Goal: Transaction & Acquisition: Subscribe to service/newsletter

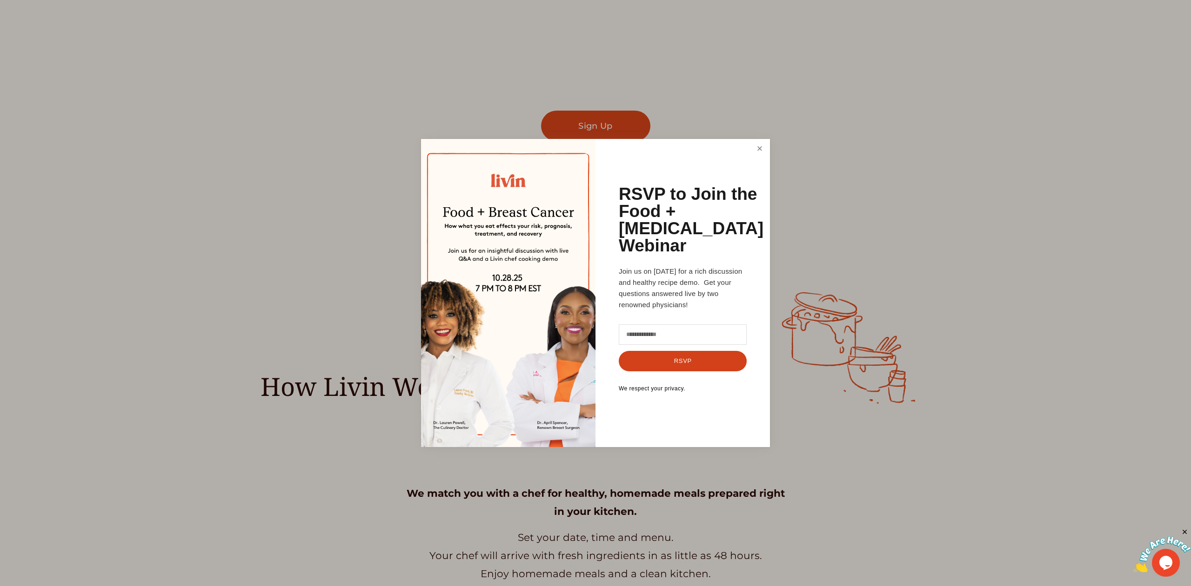
click at [759, 148] on link "Close" at bounding box center [760, 148] width 18 height 17
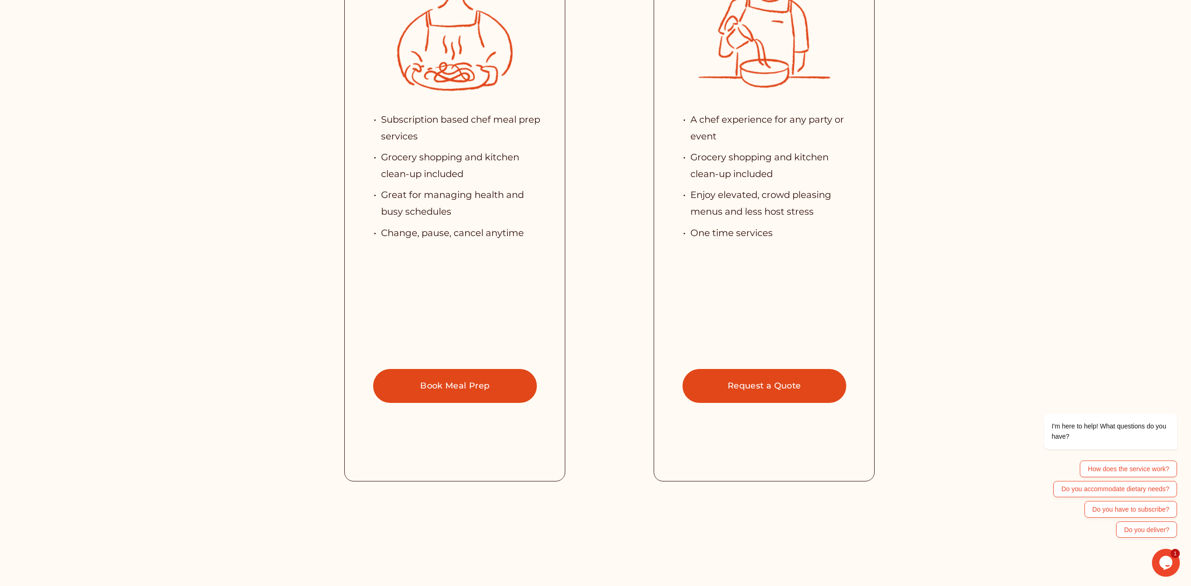
scroll to position [2532, 0]
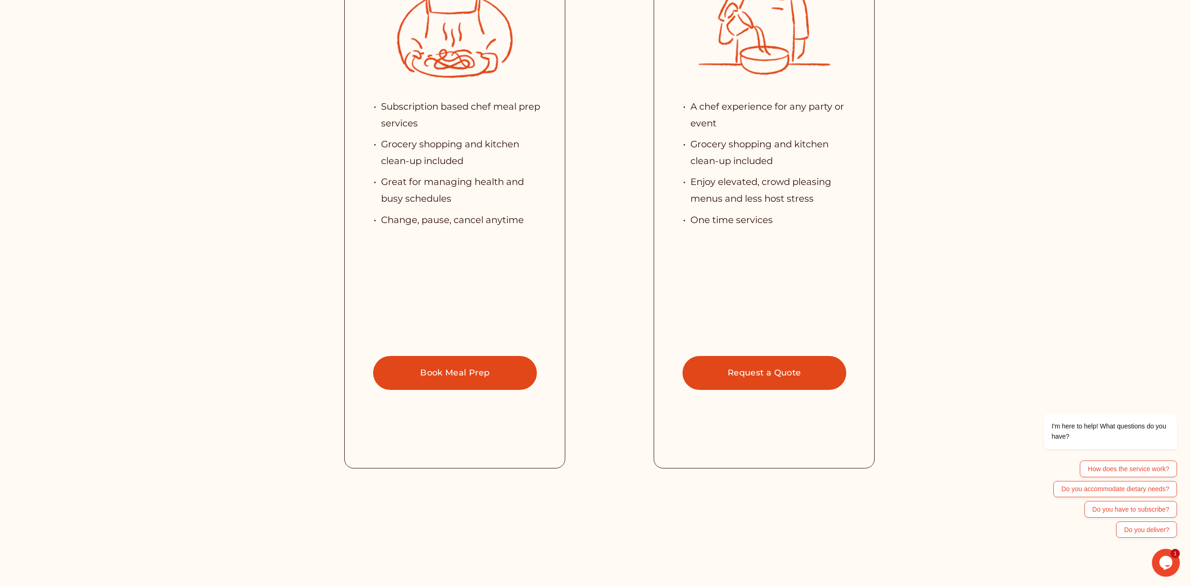
click at [451, 372] on link "Book Meal Prep" at bounding box center [455, 373] width 164 height 34
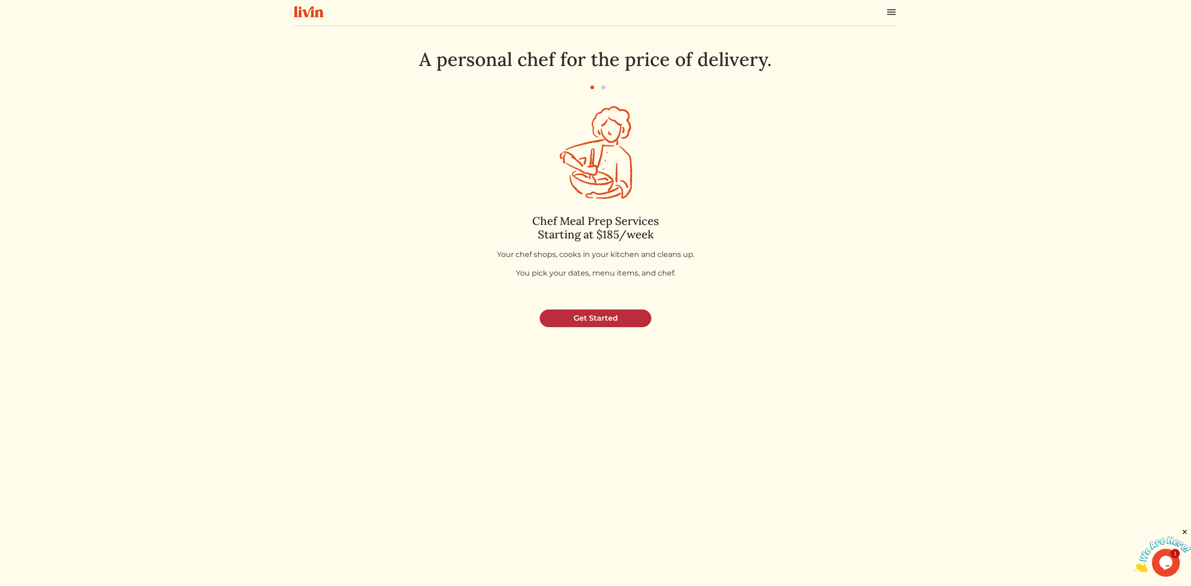
click at [586, 319] on link "Get Started" at bounding box center [596, 319] width 112 height 18
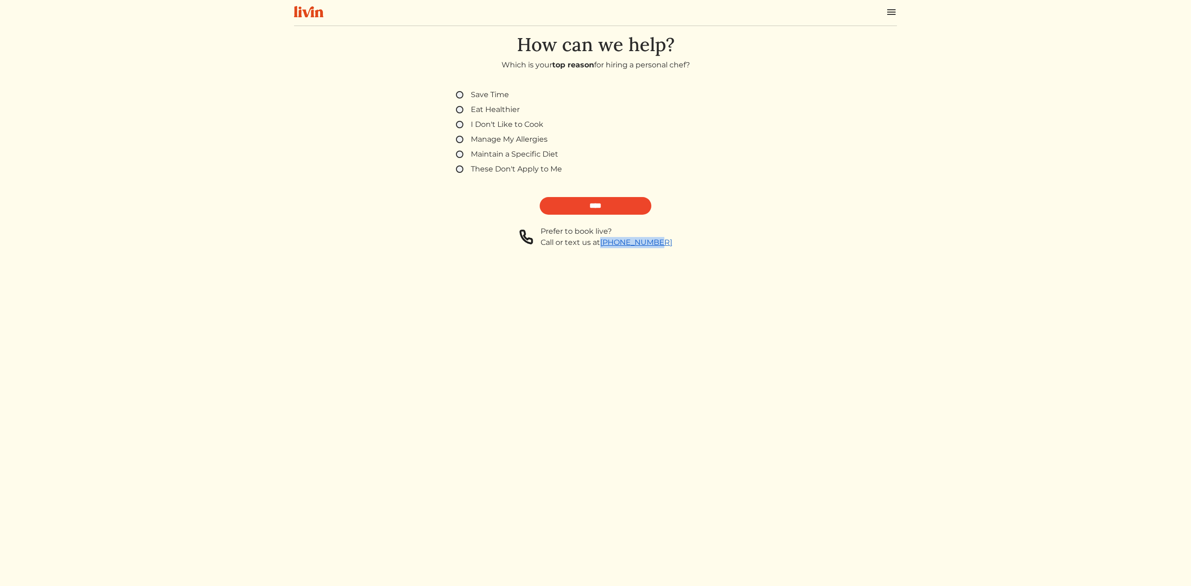
drag, startPoint x: 654, startPoint y: 241, endPoint x: 612, endPoint y: 243, distance: 41.9
click at [612, 243] on div "Prefer to book live? Call or text us at 404-917-0203" at bounding box center [595, 237] width 301 height 22
copy link "404-917-0203"
click at [528, 382] on div "How can we help? Which is your top reason for hiring a personal chef? Save Time…" at bounding box center [595, 326] width 603 height 586
click at [564, 204] on input "****" at bounding box center [596, 206] width 112 height 18
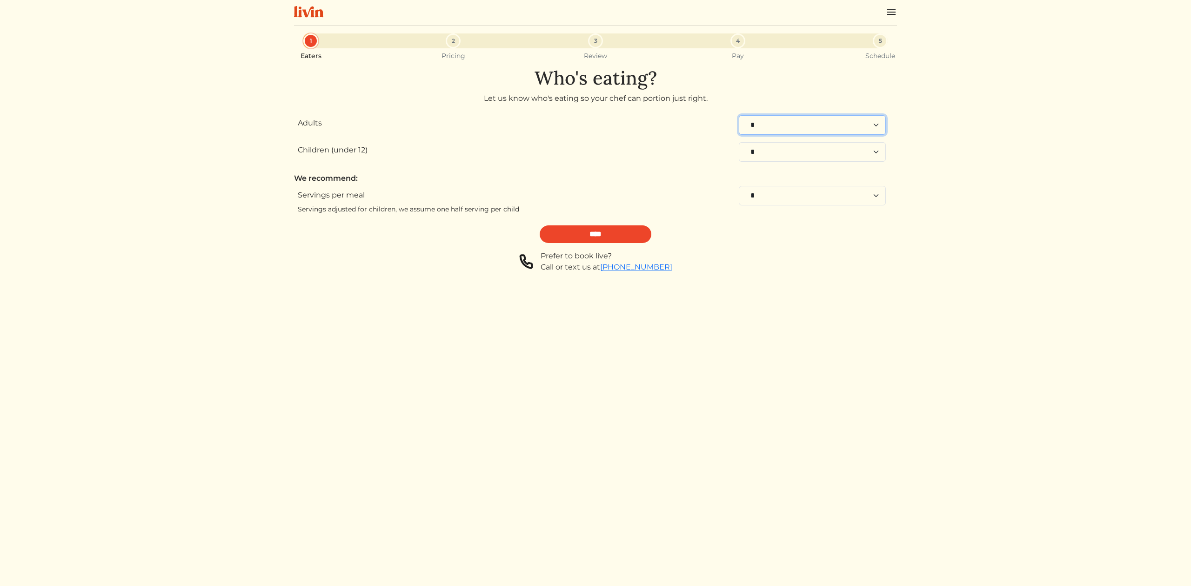
click at [791, 126] on select "* * * * * * * * * **" at bounding box center [812, 125] width 147 height 20
select select "*"
click at [739, 115] on select "* * * * * * * * * **" at bounding box center [812, 125] width 147 height 20
click at [778, 190] on select "* * * * * * * * **" at bounding box center [812, 196] width 147 height 20
click at [562, 237] on input "****" at bounding box center [596, 235] width 112 height 18
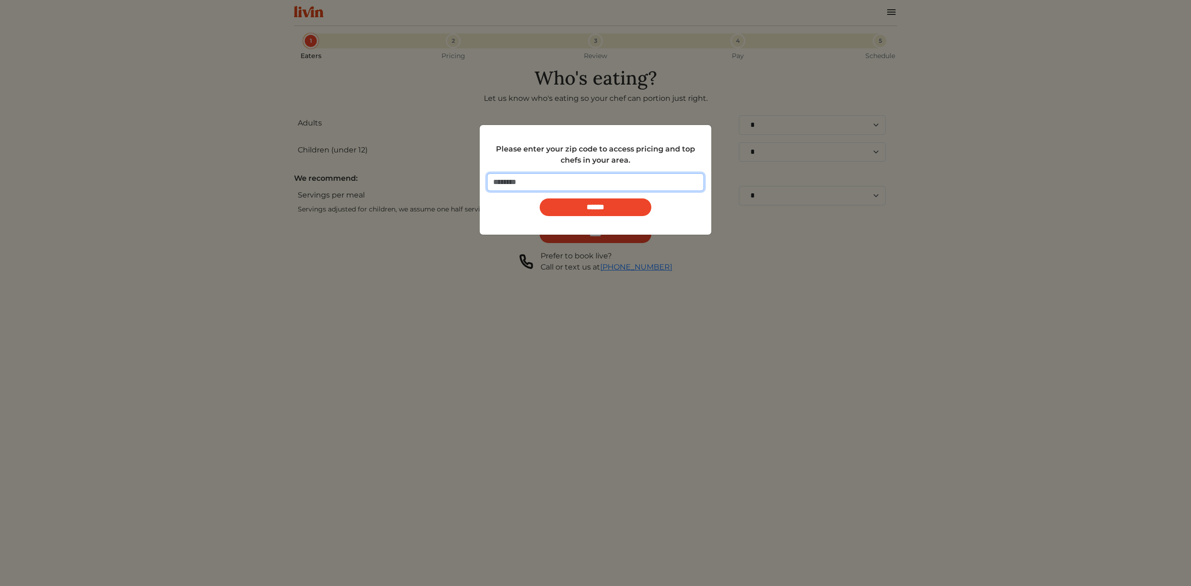
click at [523, 175] on input "number" at bounding box center [595, 182] width 217 height 18
type input "*****"
click at [540, 199] on input "******" at bounding box center [596, 208] width 112 height 18
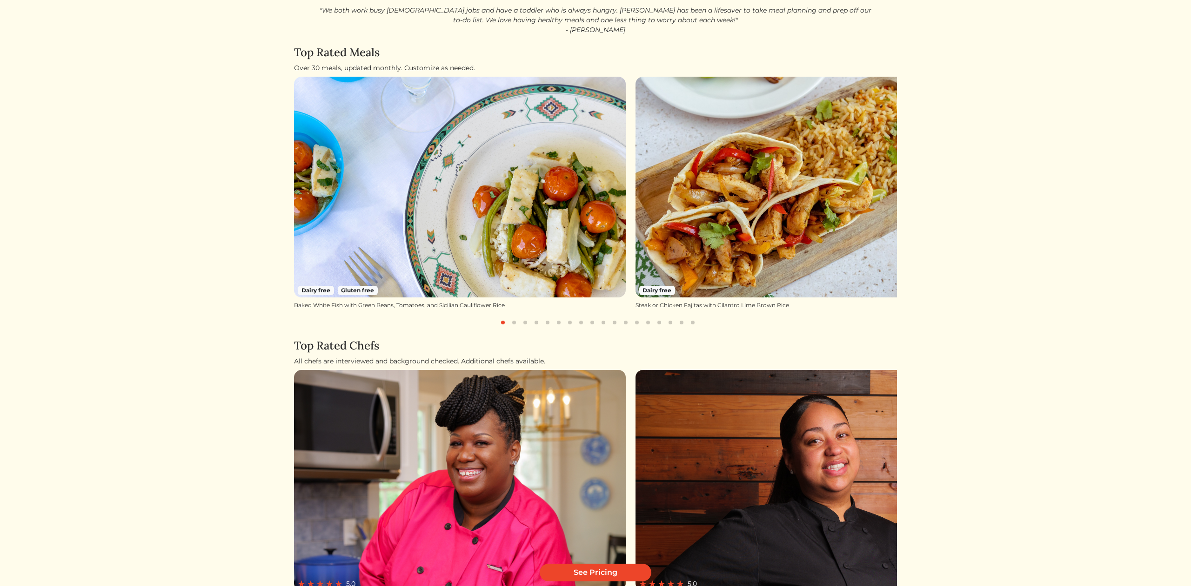
scroll to position [81, 0]
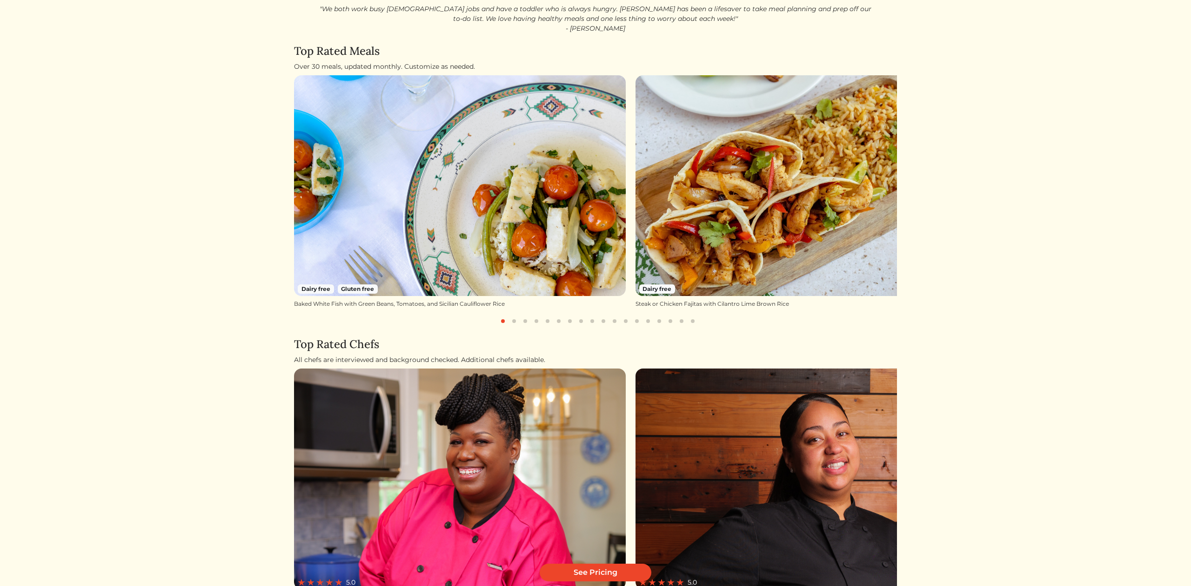
click at [925, 181] on html "Log In Book a Chef Become a Chef Browse Menu Here's a Sneak Peek What customers…" at bounding box center [595, 212] width 1191 height 586
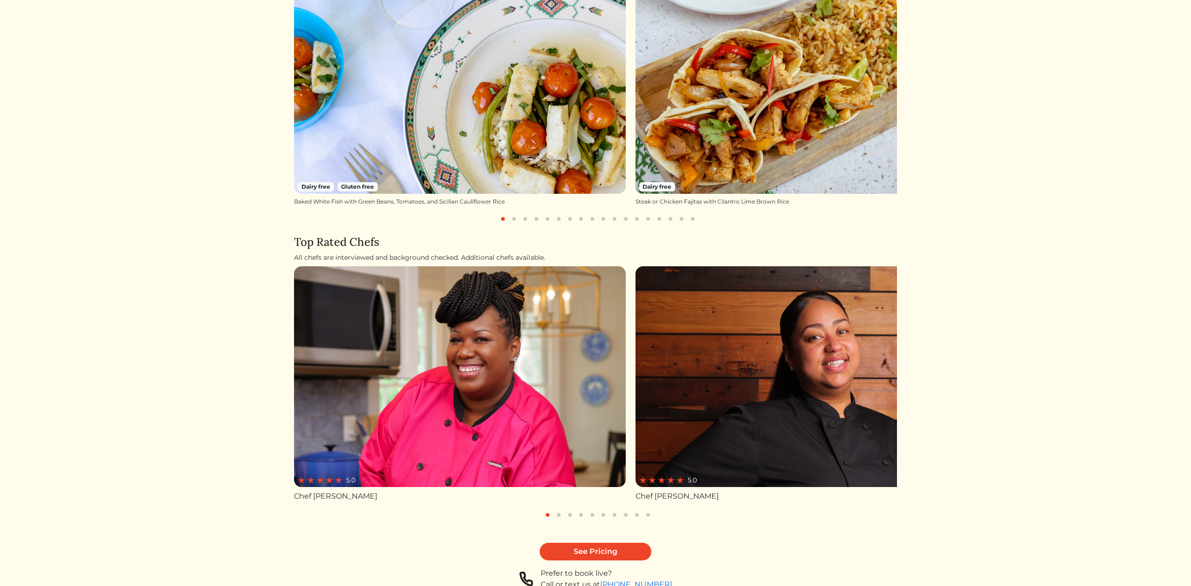
scroll to position [233, 0]
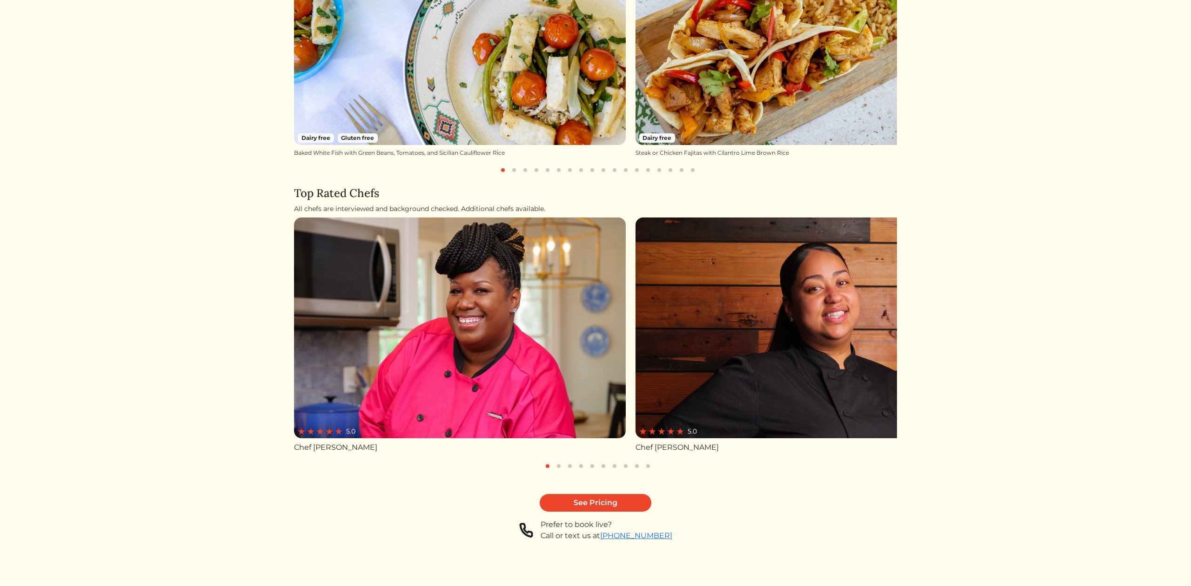
click at [557, 468] on button "button" at bounding box center [558, 466] width 11 height 11
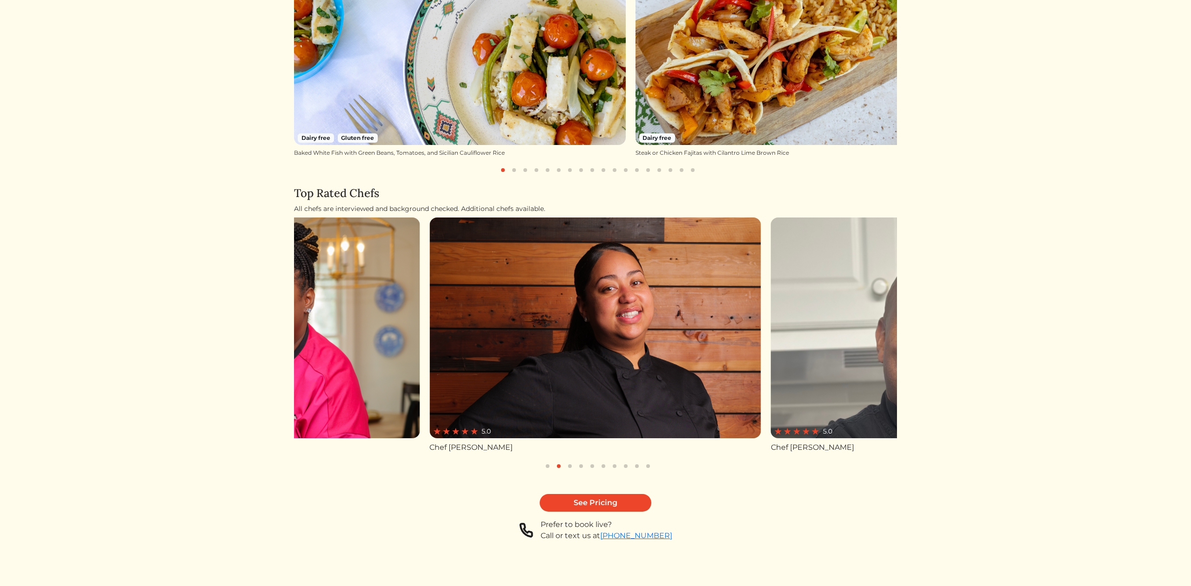
click at [513, 171] on button "button" at bounding box center [513, 170] width 11 height 11
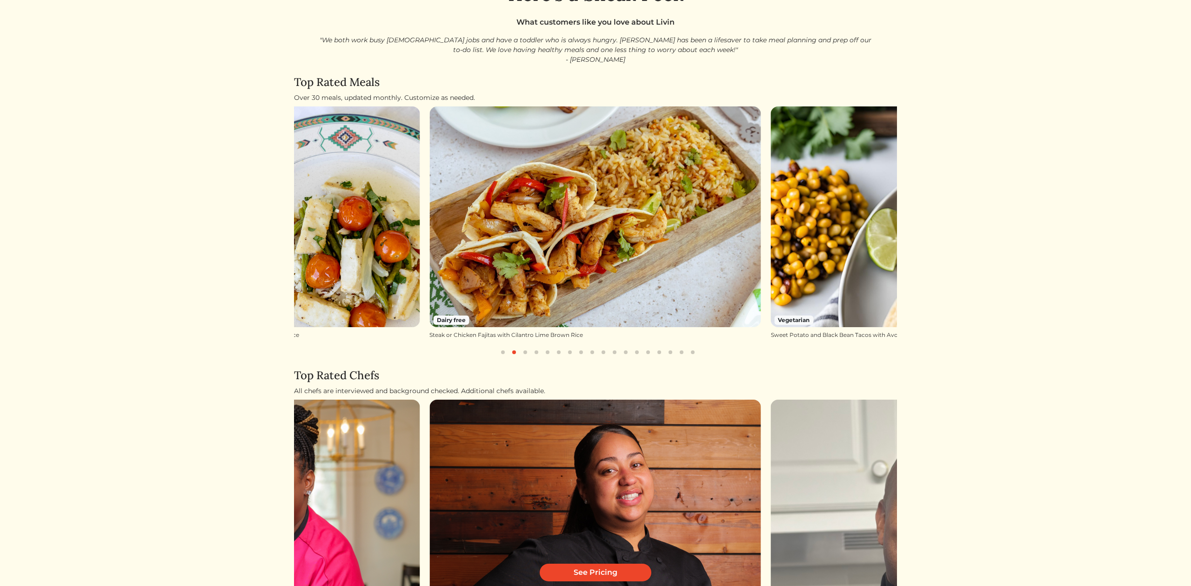
scroll to position [47, 0]
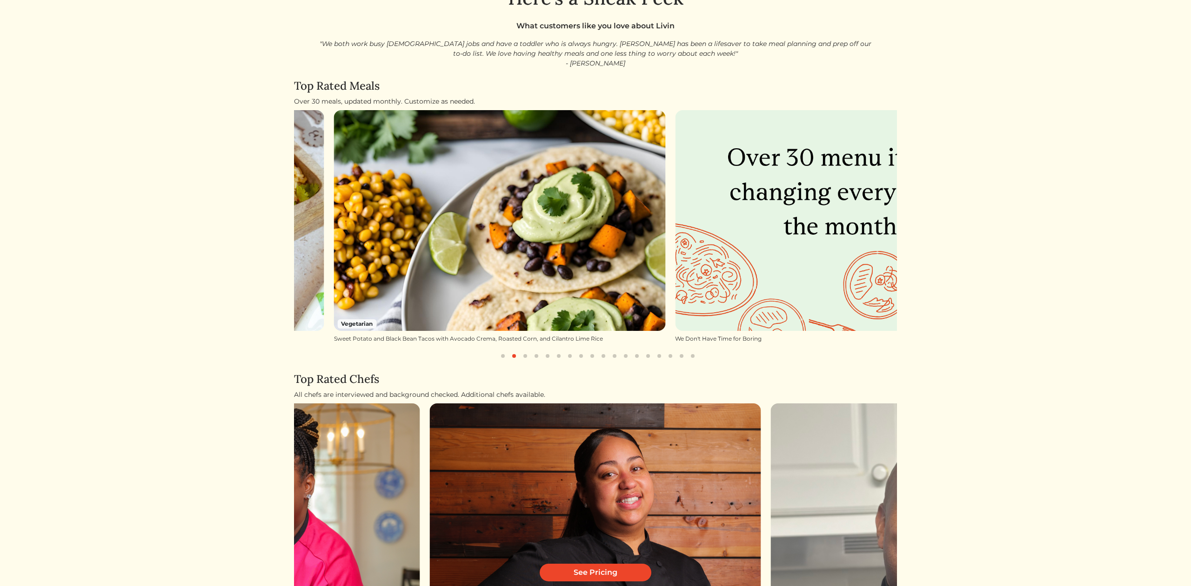
drag, startPoint x: 871, startPoint y: 223, endPoint x: 434, endPoint y: 245, distance: 437.3
click at [434, 245] on img at bounding box center [500, 220] width 332 height 221
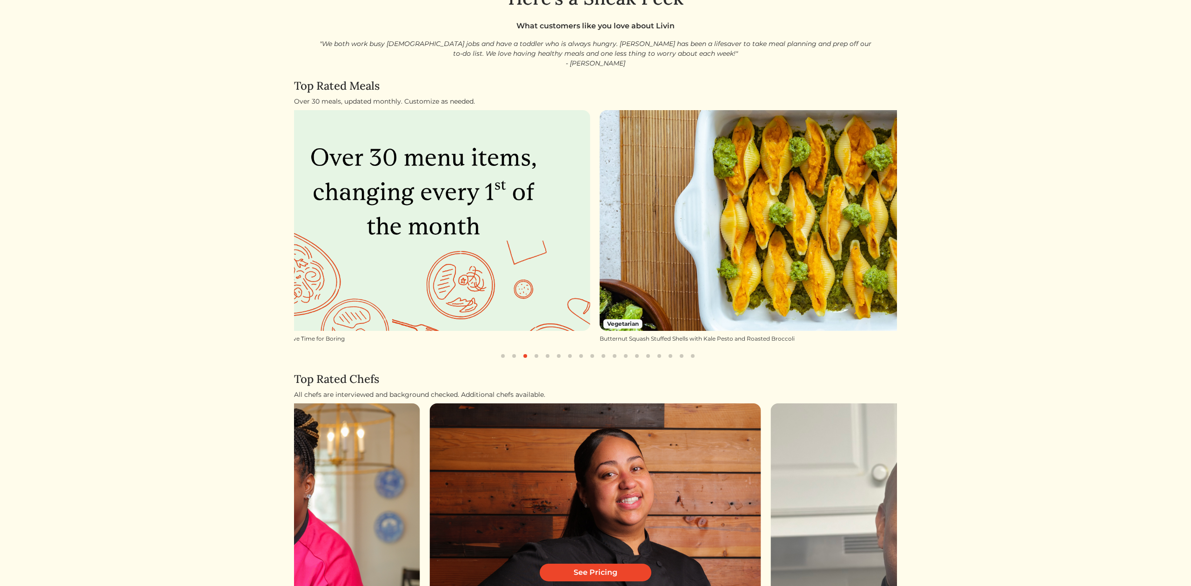
drag, startPoint x: 788, startPoint y: 233, endPoint x: 370, endPoint y: 246, distance: 418.3
click at [370, 246] on img at bounding box center [424, 220] width 332 height 221
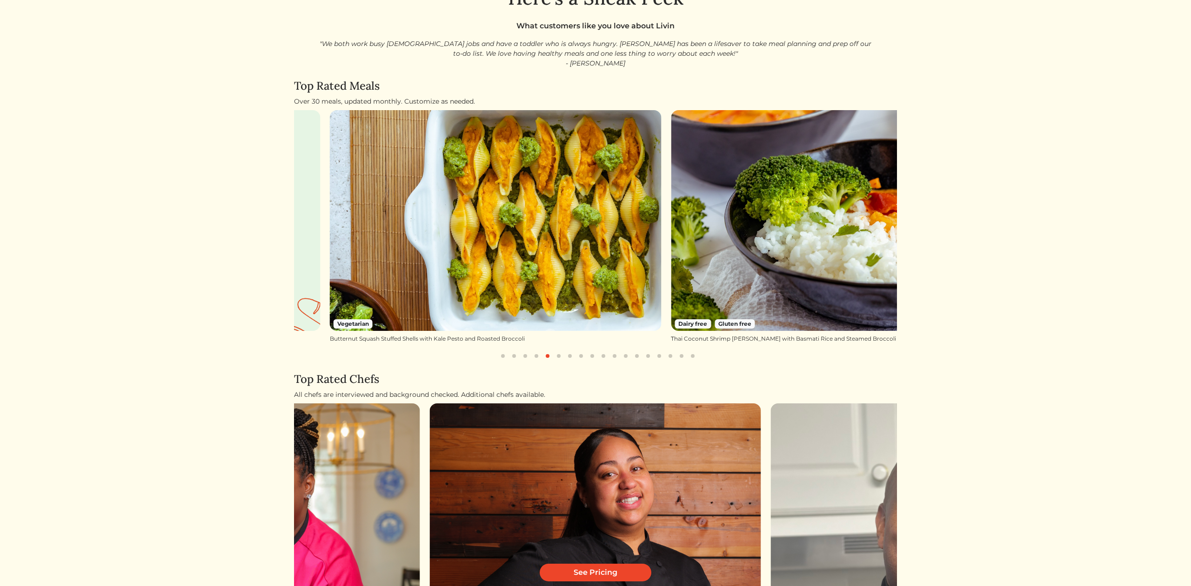
drag, startPoint x: 709, startPoint y: 231, endPoint x: 441, endPoint y: 235, distance: 267.9
click at [441, 235] on img at bounding box center [496, 220] width 332 height 221
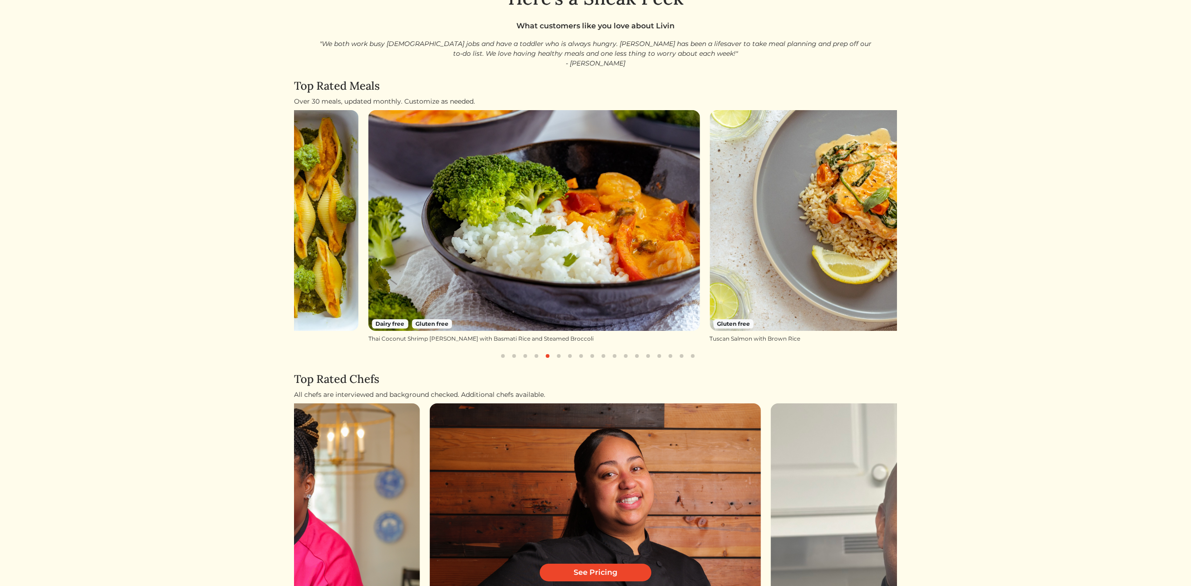
drag, startPoint x: 555, startPoint y: 231, endPoint x: 253, endPoint y: 233, distance: 302.8
click at [253, 233] on html "Log In Book a Chef Become a Chef Browse Menu Here's a Sneak Peek What customers…" at bounding box center [595, 246] width 1191 height 586
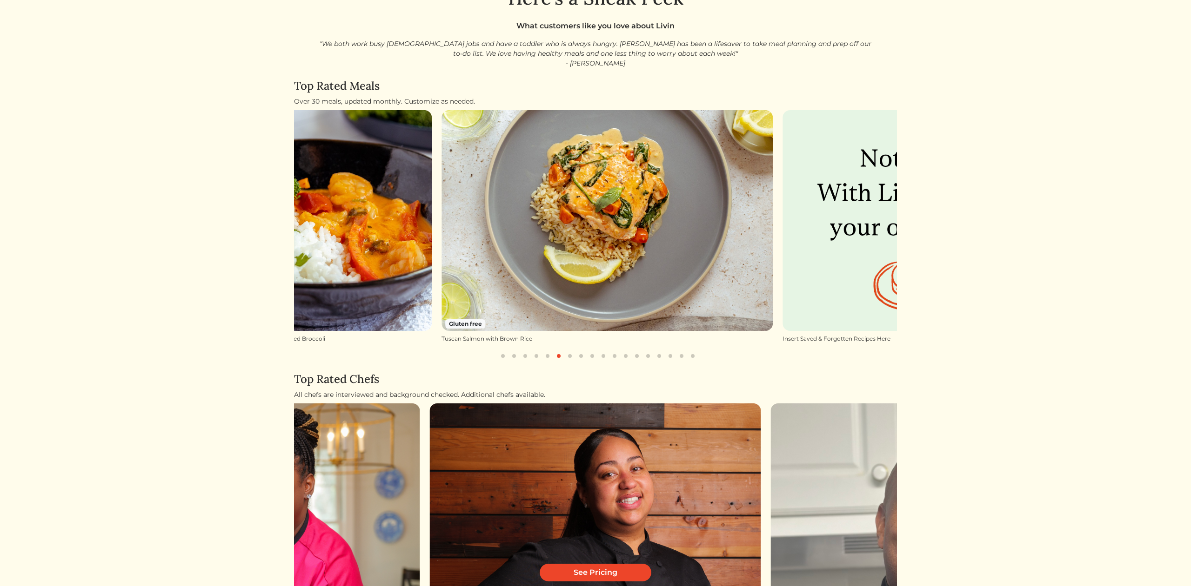
drag, startPoint x: 566, startPoint y: 236, endPoint x: 294, endPoint y: 234, distance: 271.2
click at [294, 234] on img at bounding box center [266, 220] width 332 height 221
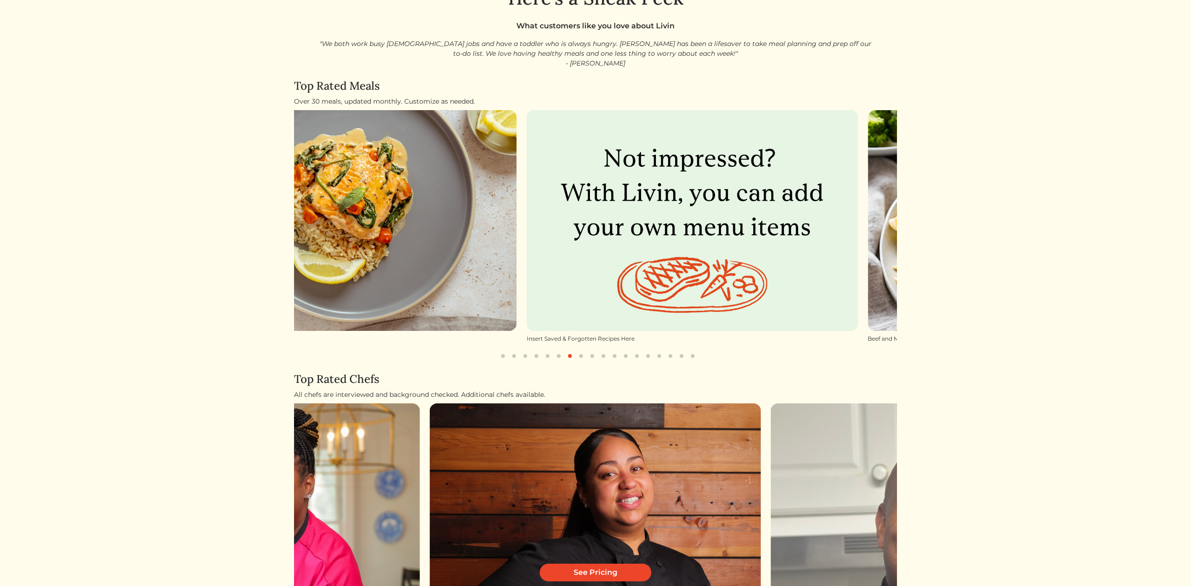
drag, startPoint x: 630, startPoint y: 244, endPoint x: 412, endPoint y: 244, distance: 218.1
click at [377, 246] on img at bounding box center [351, 220] width 332 height 221
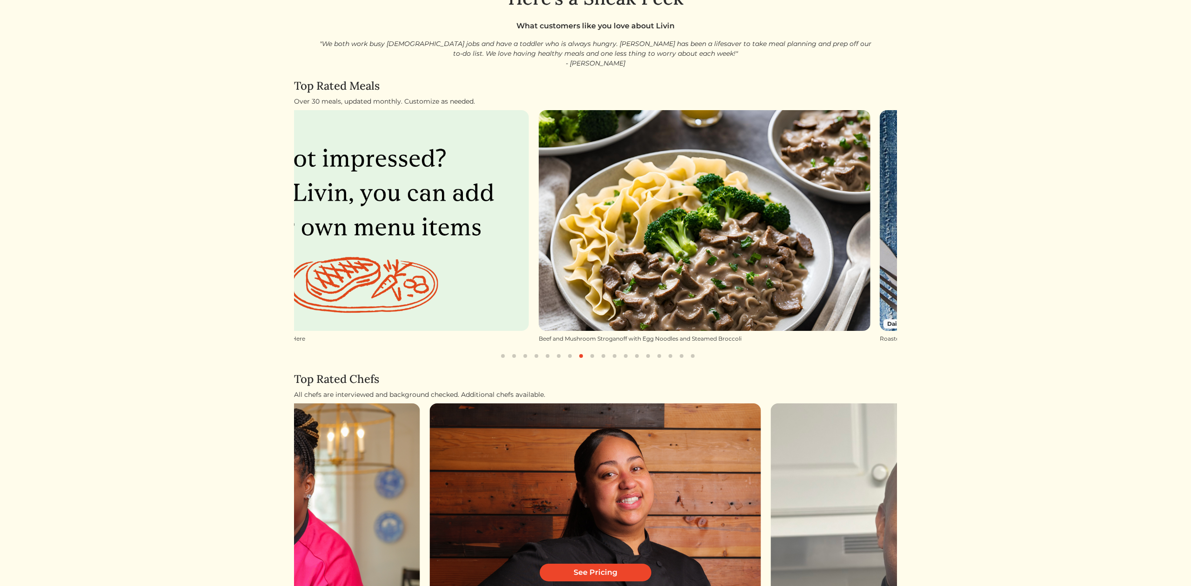
drag, startPoint x: 658, startPoint y: 262, endPoint x: 259, endPoint y: 237, distance: 400.3
click at [259, 237] on html "Log In Book a Chef Become a Chef Browse Menu Here's a Sneak Peek What customers…" at bounding box center [595, 246] width 1191 height 586
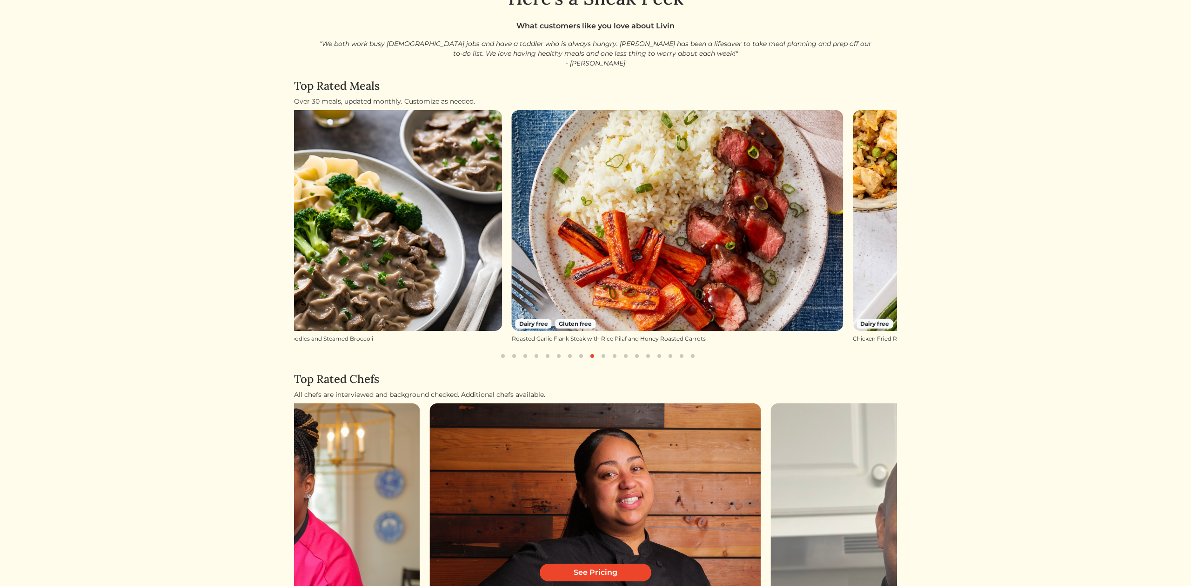
drag, startPoint x: 654, startPoint y: 251, endPoint x: 395, endPoint y: 242, distance: 259.2
click at [395, 242] on img at bounding box center [336, 220] width 332 height 221
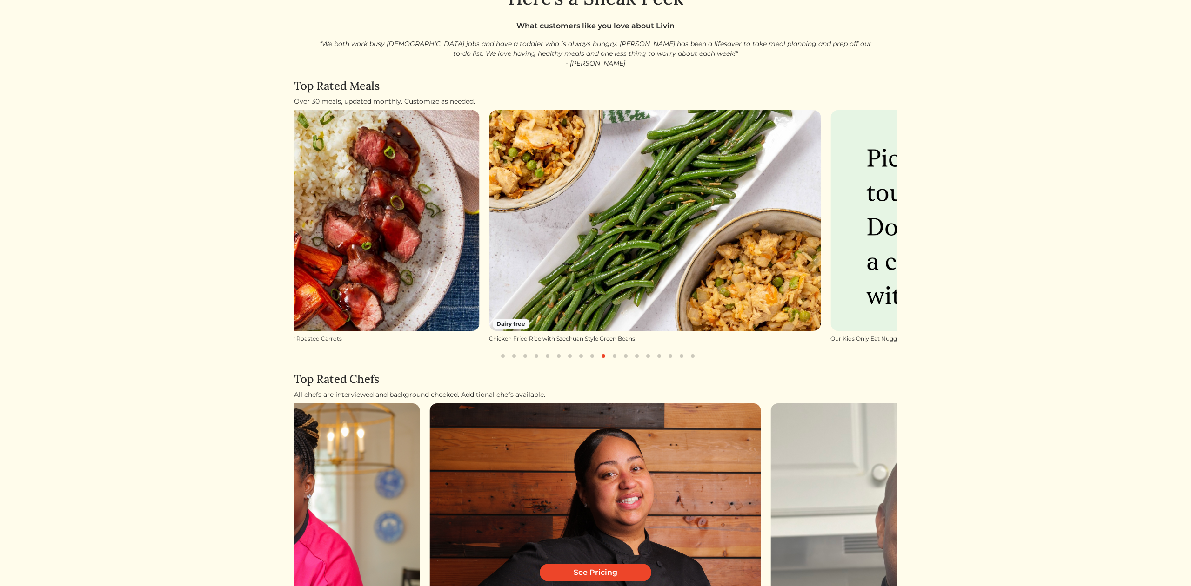
drag, startPoint x: 685, startPoint y: 244, endPoint x: 367, endPoint y: 221, distance: 318.5
click at [321, 222] on img at bounding box center [314, 220] width 332 height 221
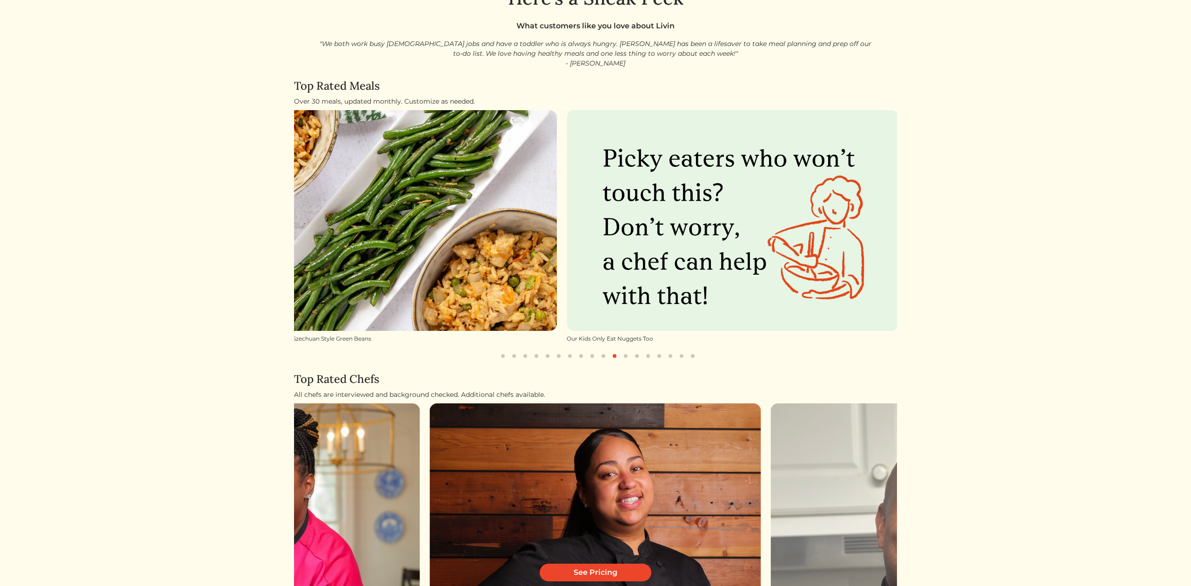
drag, startPoint x: 662, startPoint y: 244, endPoint x: 398, endPoint y: 241, distance: 263.7
click at [398, 241] on img at bounding box center [391, 220] width 332 height 221
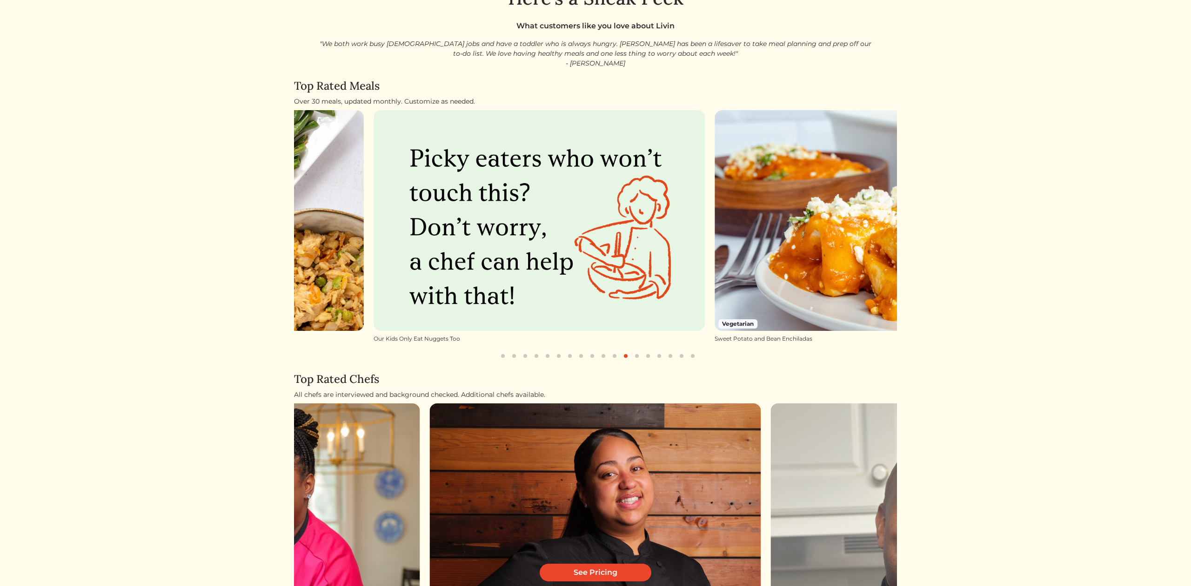
drag, startPoint x: 699, startPoint y: 250, endPoint x: 505, endPoint y: 246, distance: 194.5
click at [505, 246] on img at bounding box center [539, 220] width 332 height 221
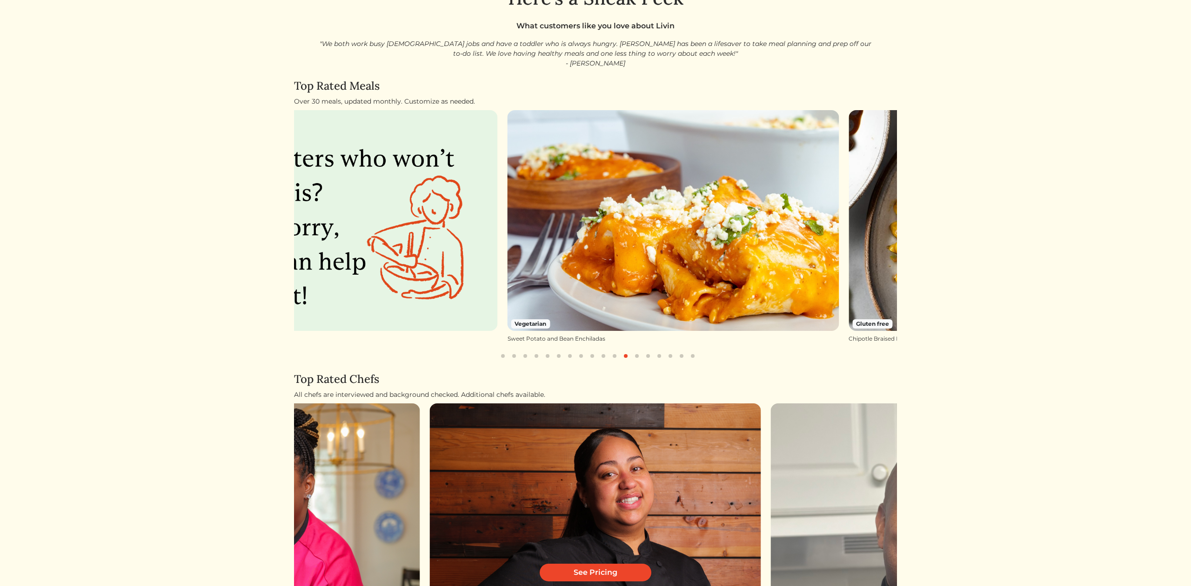
drag, startPoint x: 612, startPoint y: 240, endPoint x: 407, endPoint y: 238, distance: 205.1
click at [406, 238] on img at bounding box center [332, 220] width 332 height 221
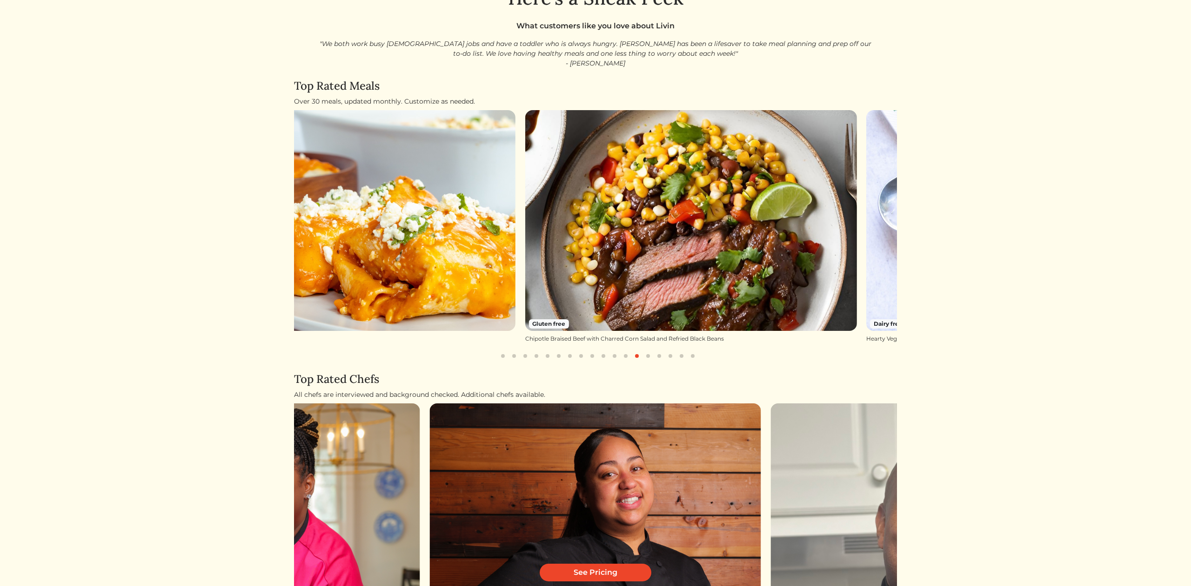
drag, startPoint x: 707, startPoint y: 248, endPoint x: 385, endPoint y: 237, distance: 322.1
click at [380, 238] on img at bounding box center [350, 220] width 332 height 221
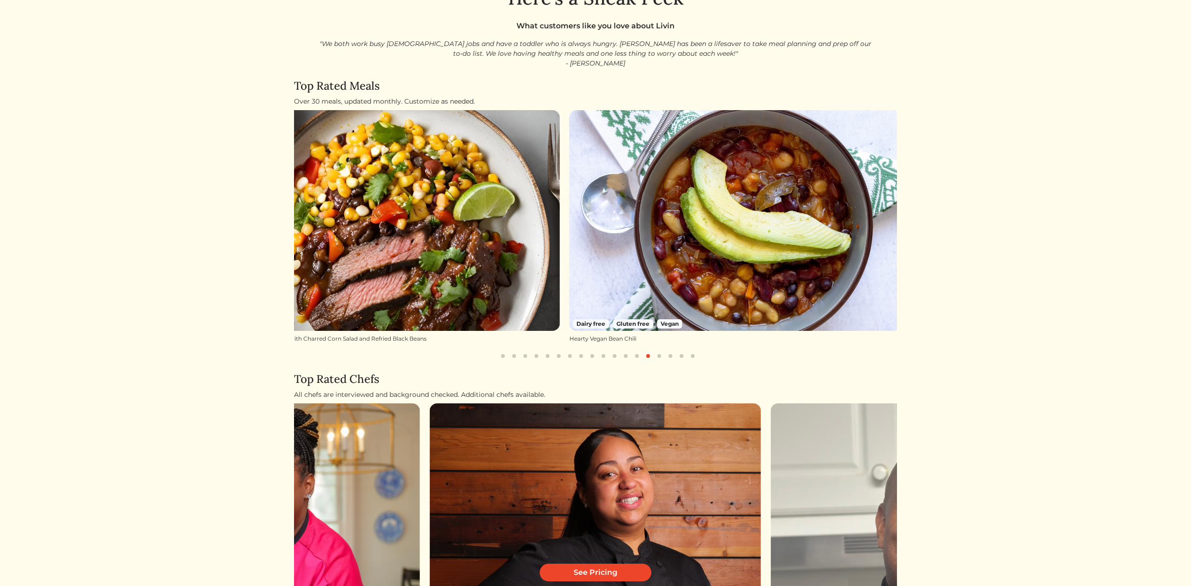
drag, startPoint x: 647, startPoint y: 246, endPoint x: 451, endPoint y: 240, distance: 196.3
click at [354, 243] on img at bounding box center [394, 220] width 332 height 221
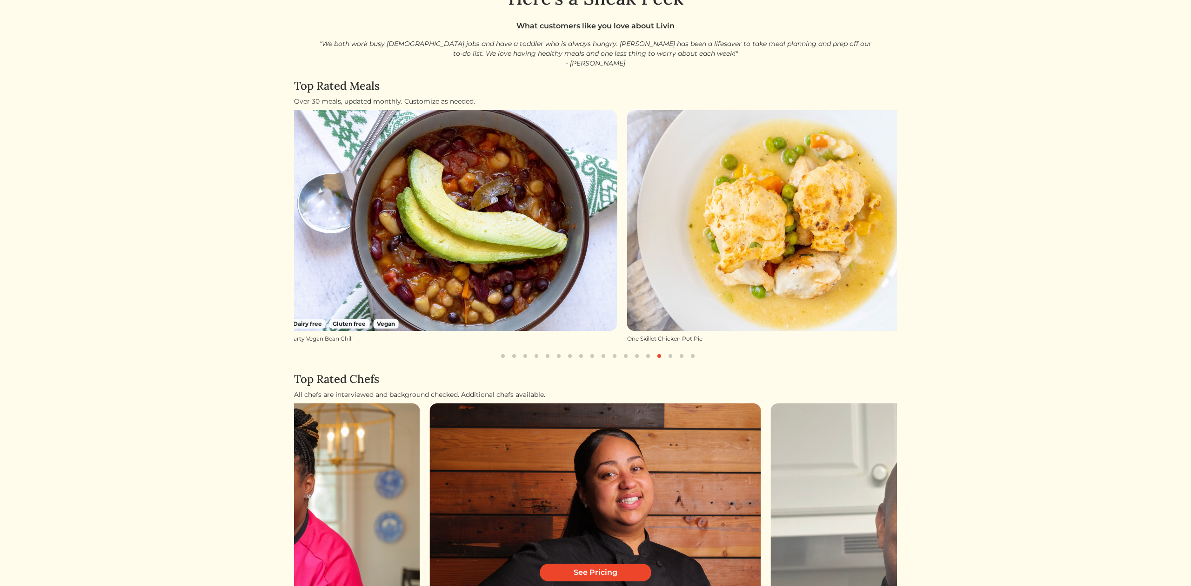
drag, startPoint x: 685, startPoint y: 248, endPoint x: 331, endPoint y: 245, distance: 353.9
click at [330, 245] on img at bounding box center [452, 220] width 332 height 221
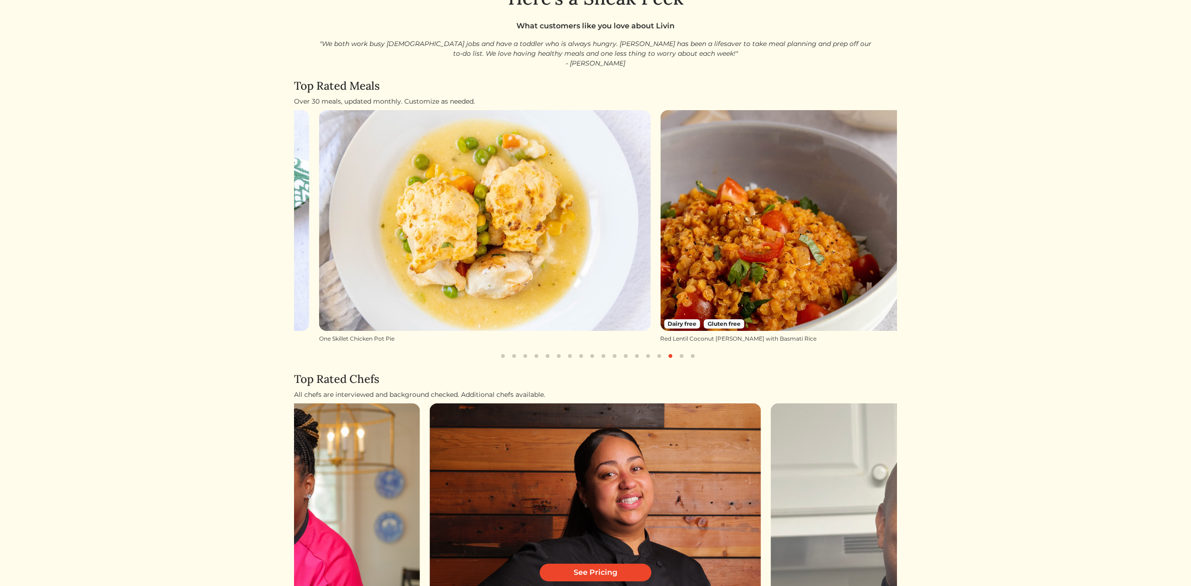
drag, startPoint x: 650, startPoint y: 254, endPoint x: 406, endPoint y: 252, distance: 243.7
click at [406, 252] on img at bounding box center [485, 220] width 332 height 221
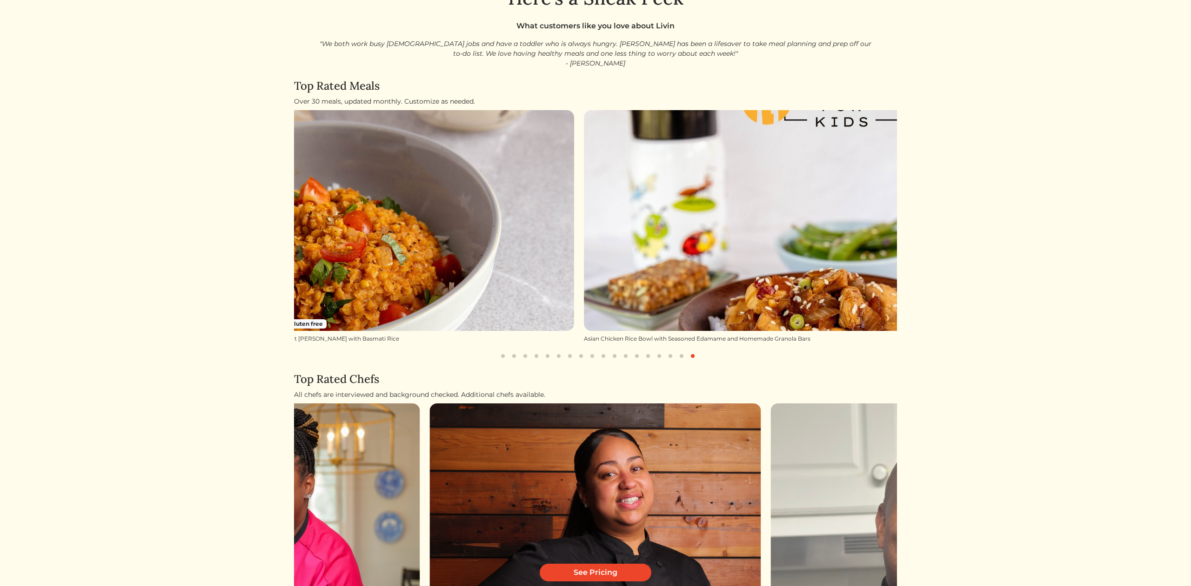
drag, startPoint x: 565, startPoint y: 253, endPoint x: 435, endPoint y: 240, distance: 129.9
click at [431, 241] on img at bounding box center [409, 220] width 332 height 221
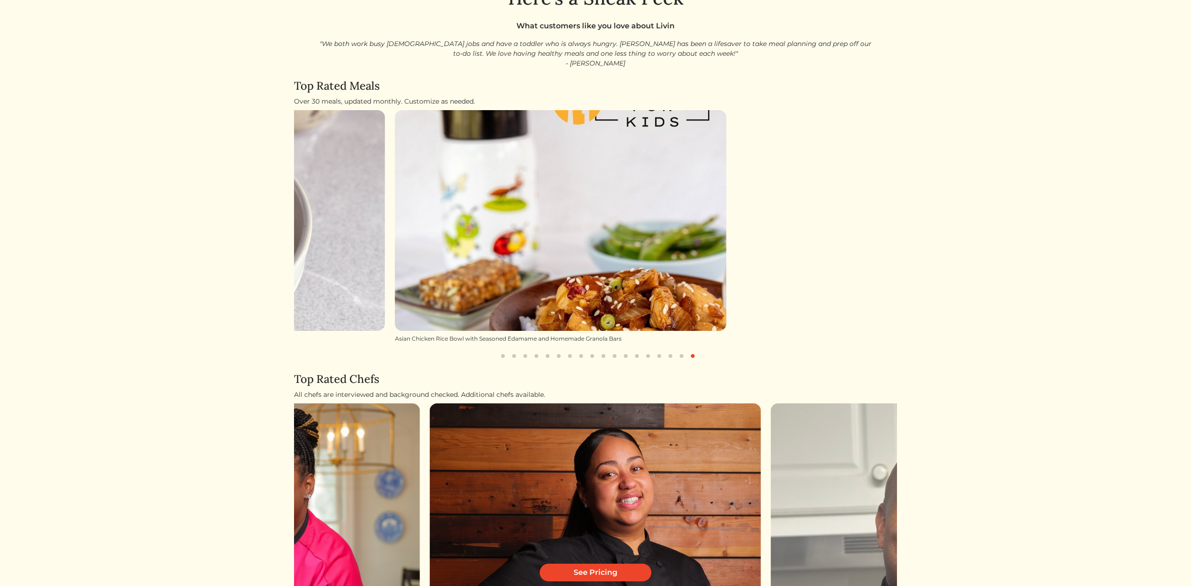
drag, startPoint x: 656, startPoint y: 242, endPoint x: 337, endPoint y: 243, distance: 319.1
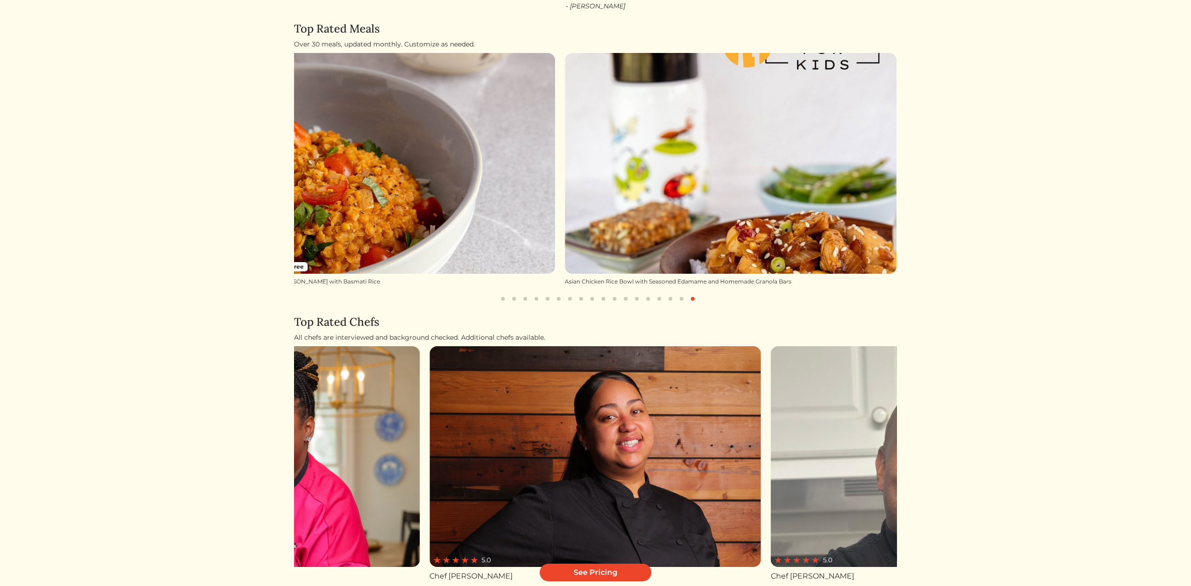
scroll to position [233, 0]
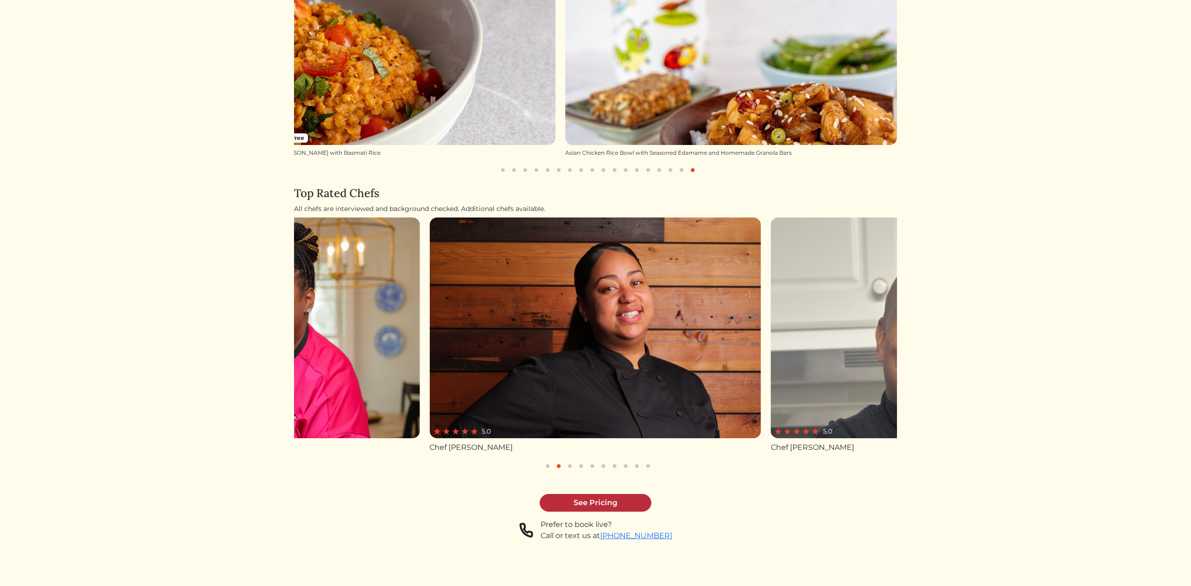
click at [593, 501] on link "See Pricing" at bounding box center [596, 503] width 112 height 18
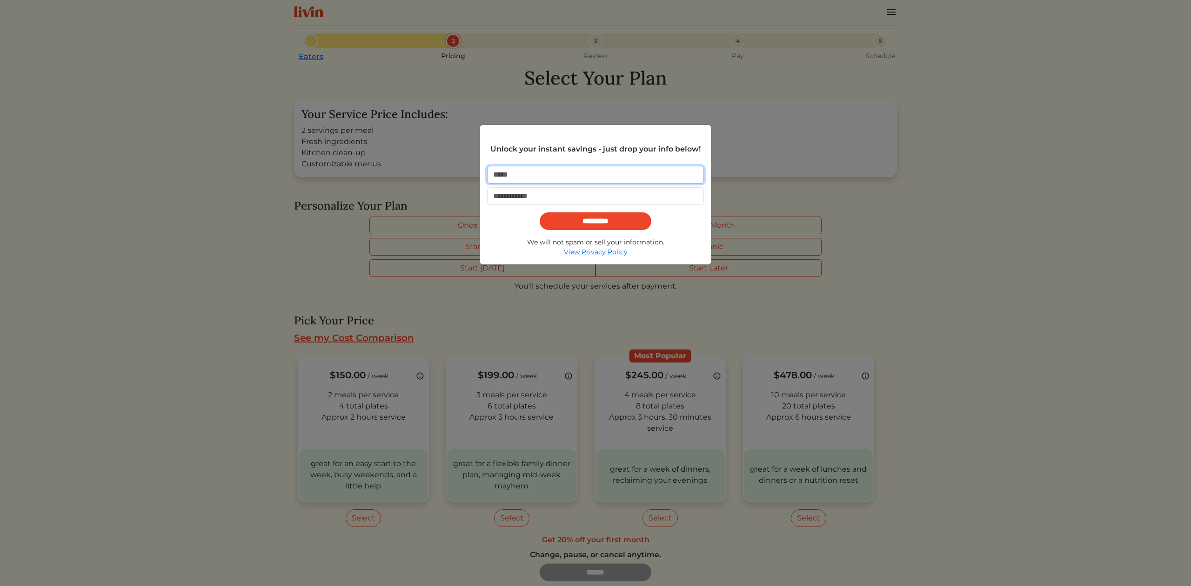
click at [567, 176] on input "email" at bounding box center [595, 175] width 217 height 18
type input "**********"
click at [540, 213] on input "*********" at bounding box center [596, 222] width 112 height 18
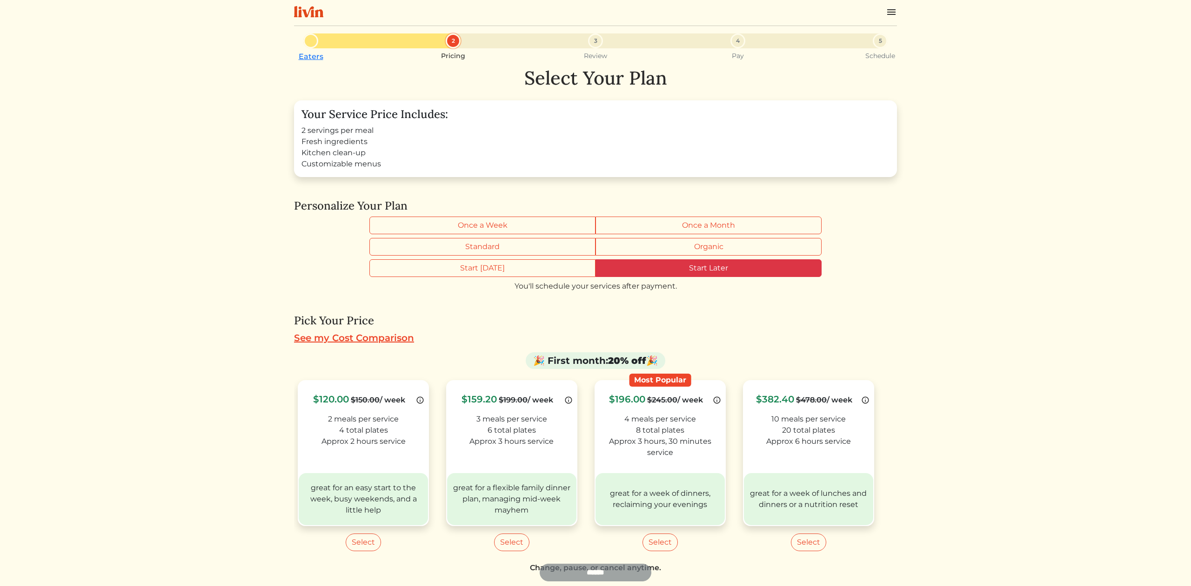
drag, startPoint x: 681, startPoint y: 267, endPoint x: 589, endPoint y: 300, distance: 97.4
click at [681, 267] on label "Start Later" at bounding box center [708, 269] width 226 height 18
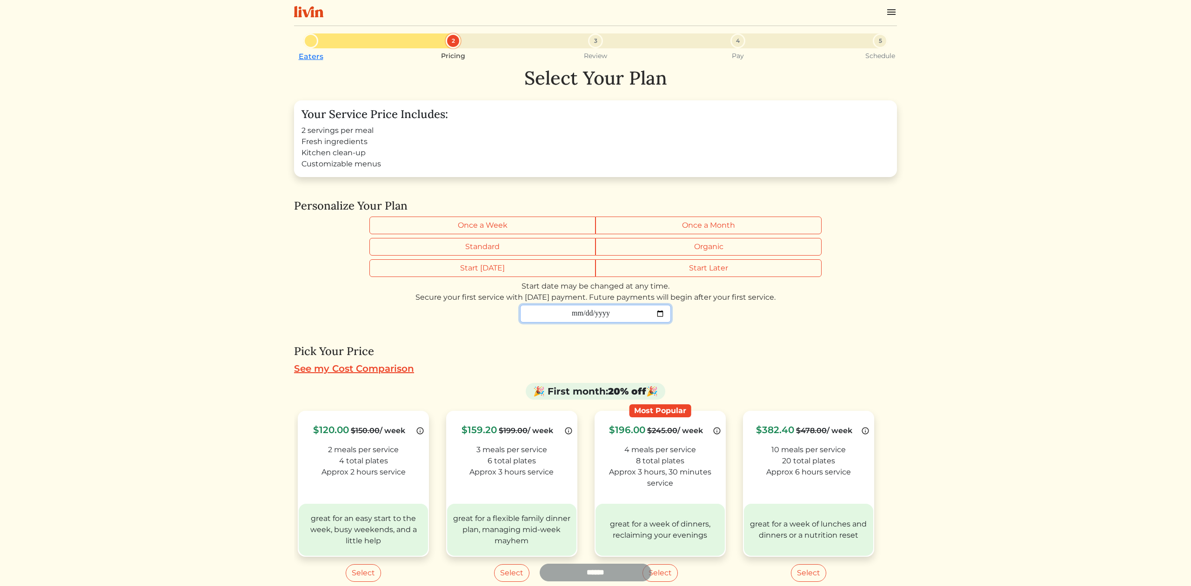
click at [658, 314] on input "date" at bounding box center [595, 314] width 151 height 18
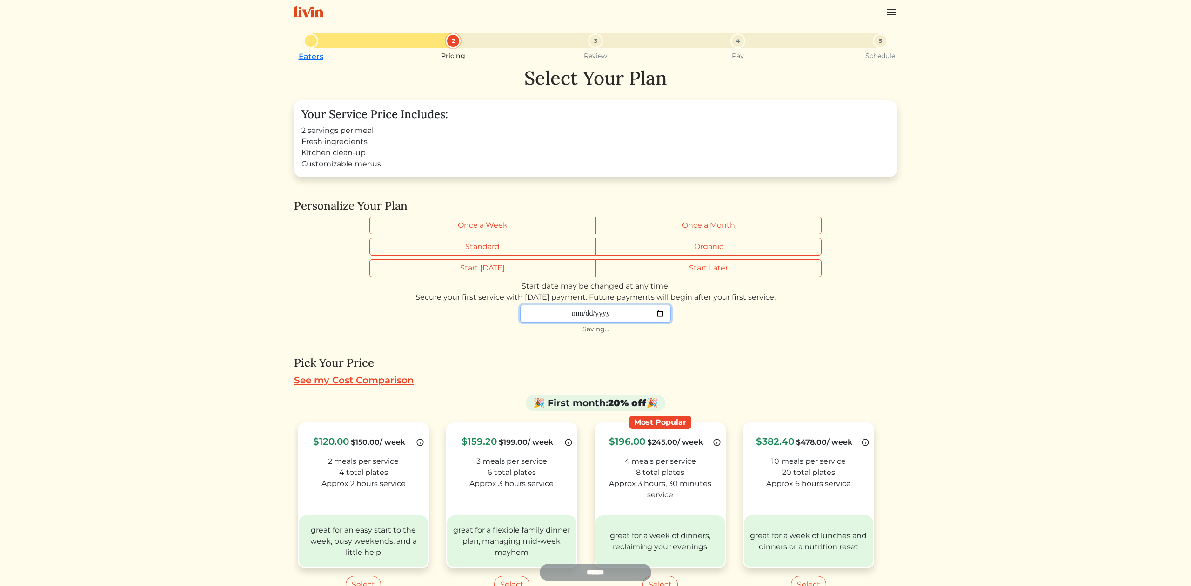
click at [665, 312] on input "**********" at bounding box center [595, 314] width 151 height 18
click at [406, 325] on div "Select Your Plan Your Service Price Includes: 2 servings per meal Fresh ingredi…" at bounding box center [595, 371] width 603 height 608
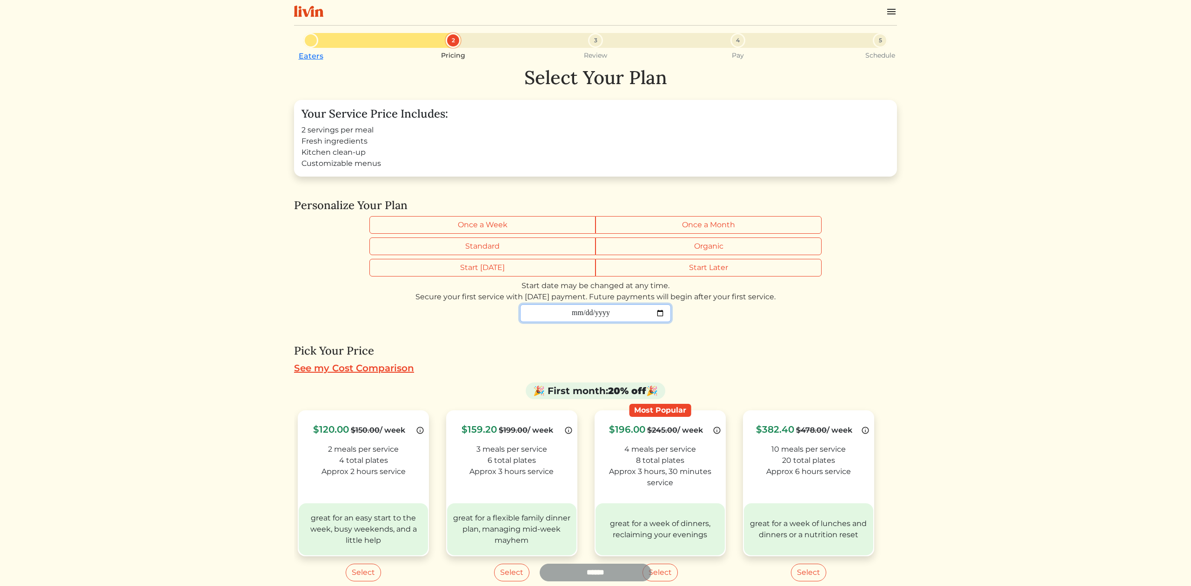
click at [660, 311] on input "**********" at bounding box center [595, 314] width 151 height 18
type input "**********"
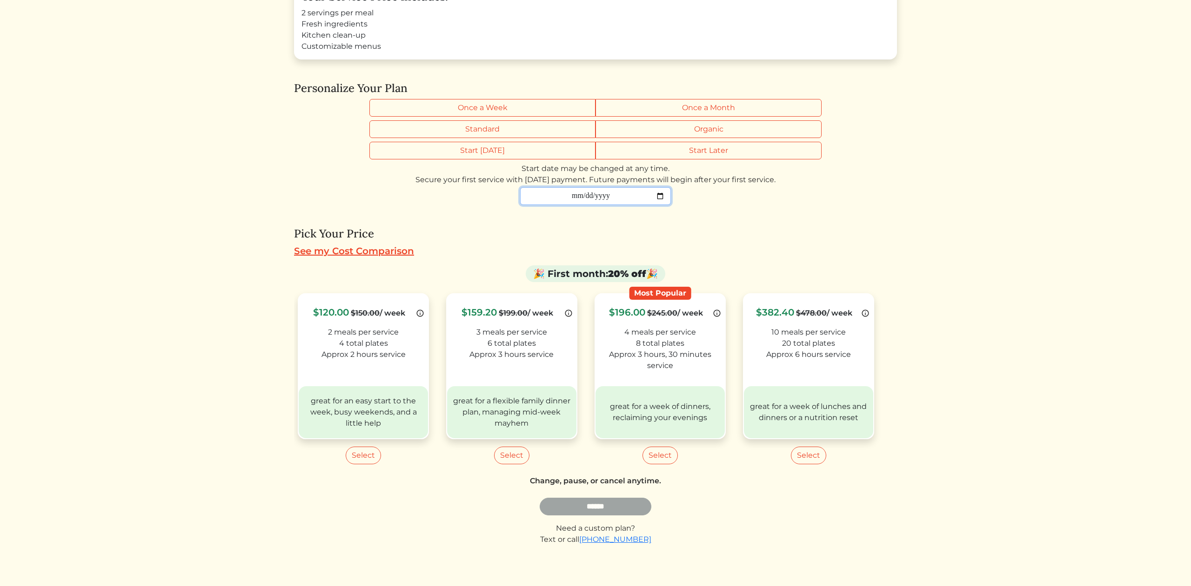
scroll to position [118, 0]
click at [666, 451] on button "Select" at bounding box center [659, 456] width 35 height 18
click at [601, 502] on input "******" at bounding box center [596, 507] width 112 height 18
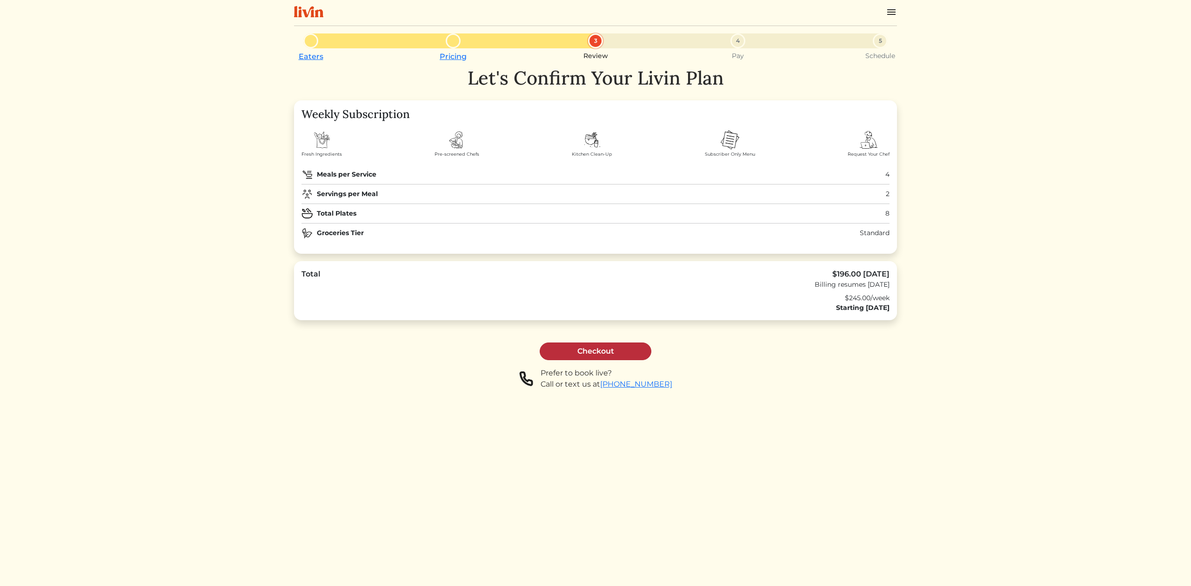
click at [593, 353] on link "Checkout" at bounding box center [596, 352] width 112 height 18
